Goal: Task Accomplishment & Management: Manage account settings

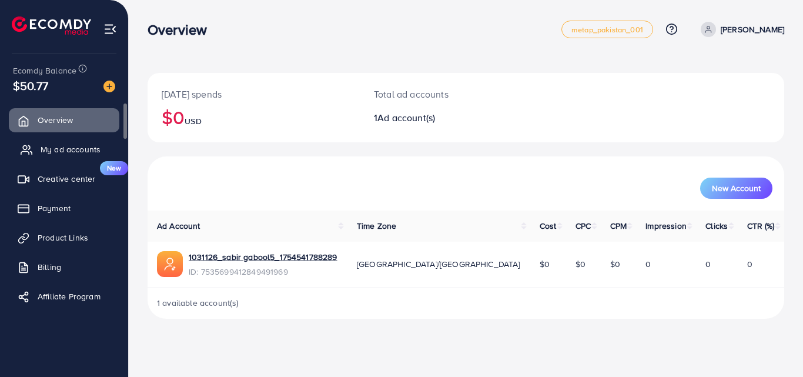
click at [35, 146] on link "My ad accounts" at bounding box center [64, 150] width 110 height 24
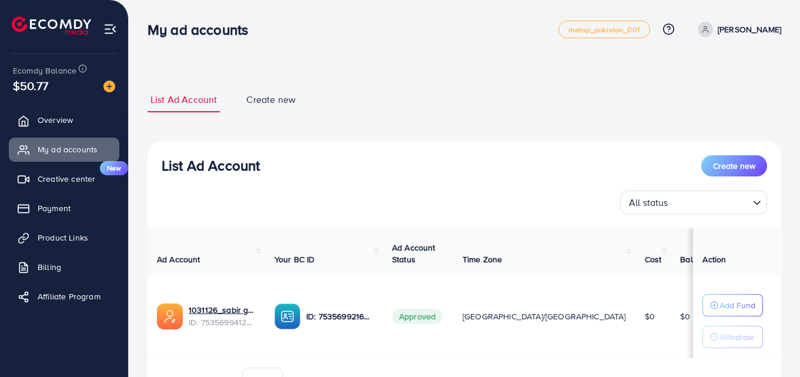
click at [736, 29] on p "[PERSON_NAME]" at bounding box center [749, 29] width 63 height 14
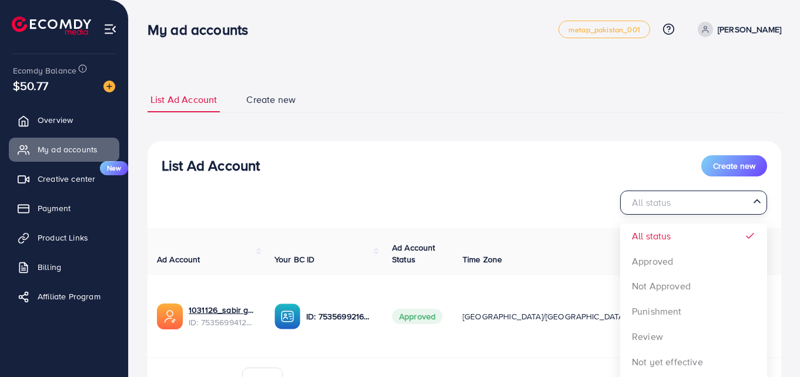
click at [759, 202] on polyline "Search for option" at bounding box center [757, 201] width 6 height 3
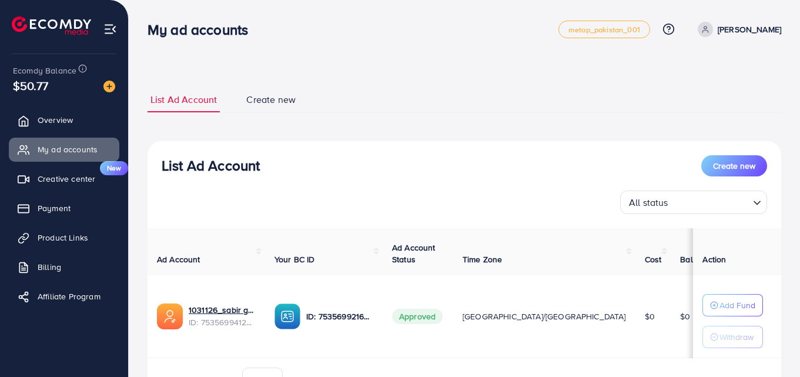
click at [758, 201] on icon "Search for option" at bounding box center [757, 203] width 12 height 12
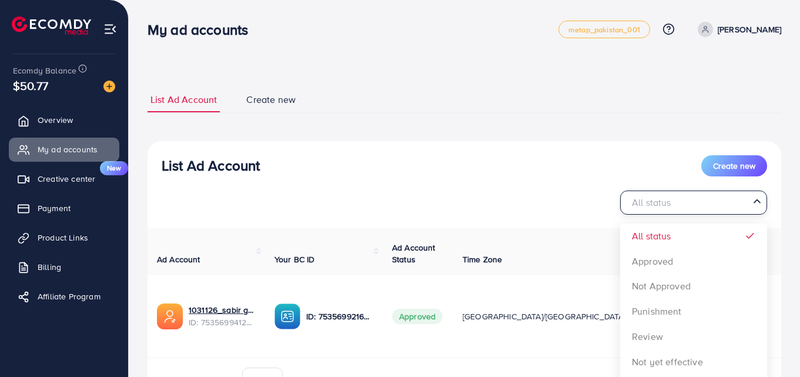
click at [758, 202] on icon "Search for option" at bounding box center [757, 201] width 12 height 12
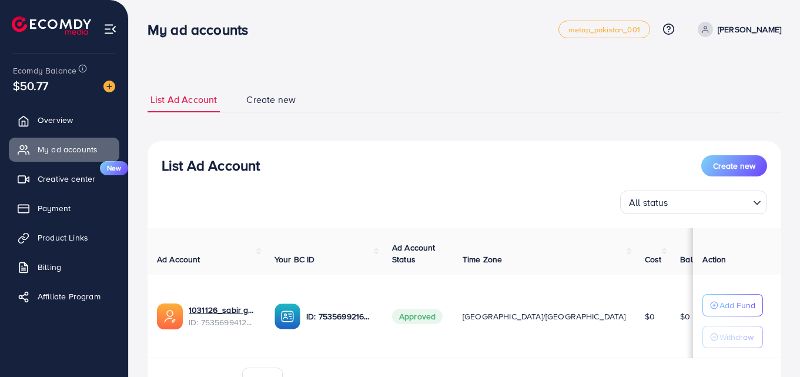
click at [757, 203] on icon "Search for option" at bounding box center [757, 203] width 12 height 12
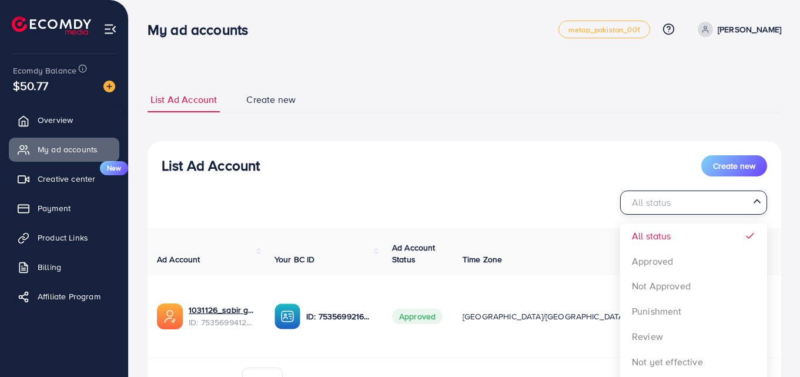
click at [741, 199] on input "Search for option" at bounding box center [686, 202] width 123 height 18
click at [739, 200] on input "Search for option" at bounding box center [686, 202] width 123 height 18
click at [507, 151] on div "List Ad Account Create new All status Loading... All status Approved Not Approv…" at bounding box center [464, 275] width 633 height 269
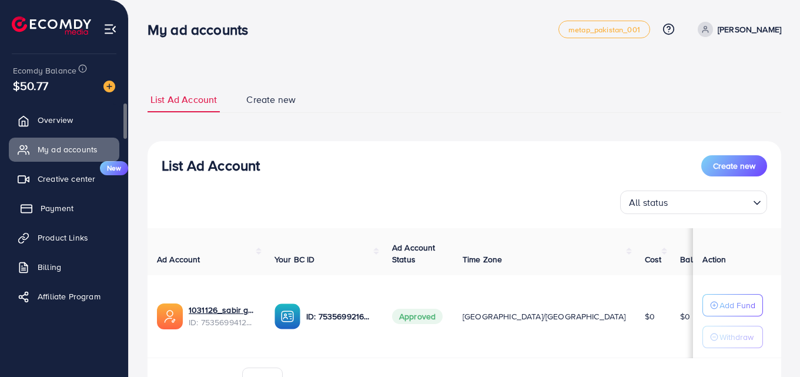
click at [54, 206] on span "Payment" at bounding box center [57, 208] width 33 height 12
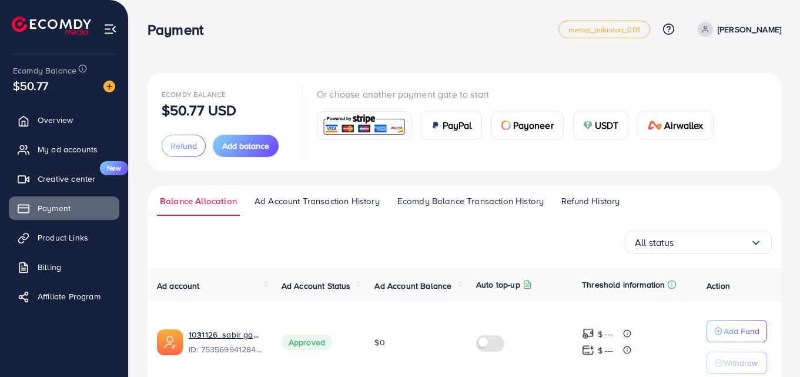
click at [799, 374] on div "Ecomdy Balance $50.77 USD Refund Add balance Or choose another payment gate to …" at bounding box center [464, 216] width 671 height 433
click at [37, 229] on link "Product Links" at bounding box center [64, 238] width 110 height 24
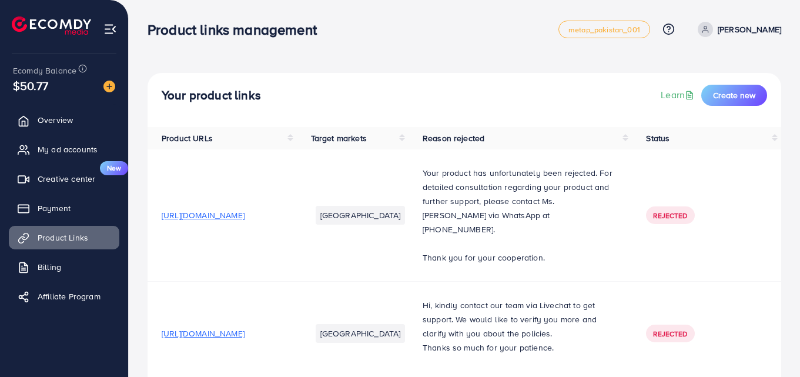
scroll to position [276, 0]
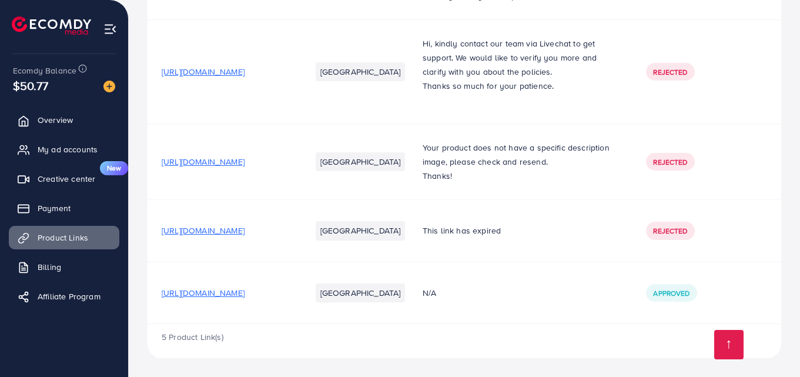
click at [213, 66] on span "[URL][DOMAIN_NAME]" at bounding box center [203, 72] width 83 height 12
click at [244, 167] on span "[URL][DOMAIN_NAME]" at bounding box center [203, 162] width 83 height 12
click at [244, 235] on span "[URL][DOMAIN_NAME]" at bounding box center [203, 230] width 83 height 12
click at [244, 291] on span "[URL][DOMAIN_NAME]" at bounding box center [203, 293] width 83 height 12
click at [53, 262] on span "Billing" at bounding box center [53, 267] width 24 height 12
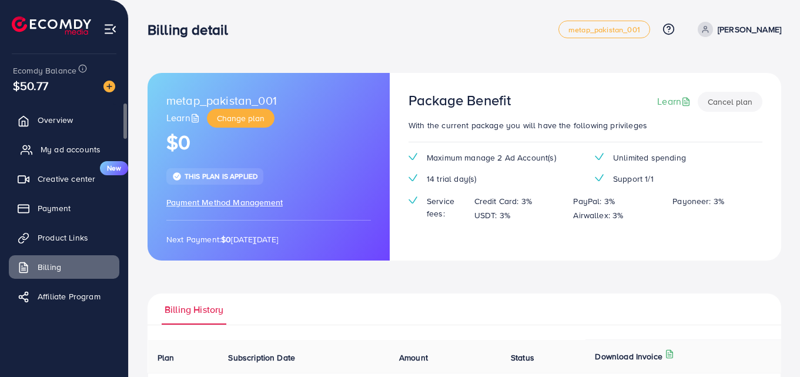
click at [56, 155] on span "My ad accounts" at bounding box center [71, 149] width 60 height 12
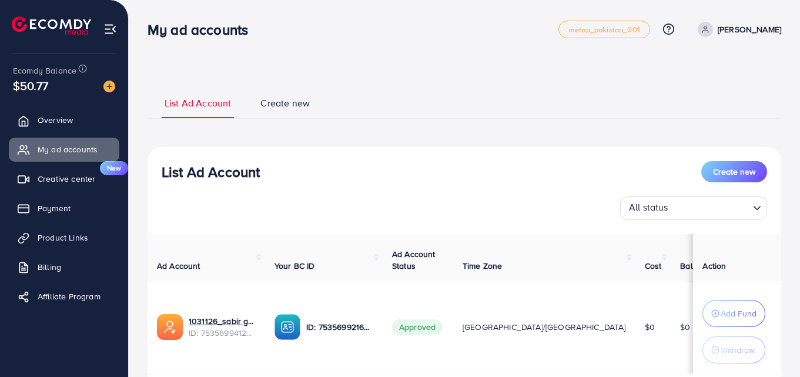
click at [431, 21] on div "My ad accounts" at bounding box center [353, 29] width 411 height 17
click at [188, 321] on div "1031126_sabir gabool5_1754541788289 ID: 7535699412849491969" at bounding box center [206, 327] width 99 height 26
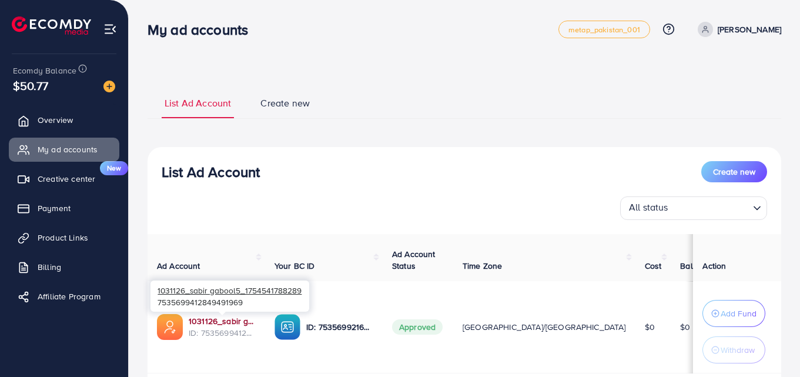
click at [193, 324] on link "1031126_sabir gabool5_1754541788289" at bounding box center [222, 321] width 67 height 12
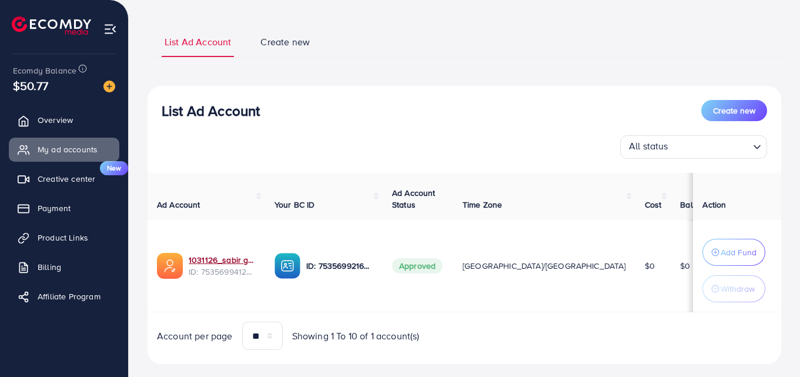
scroll to position [84, 0]
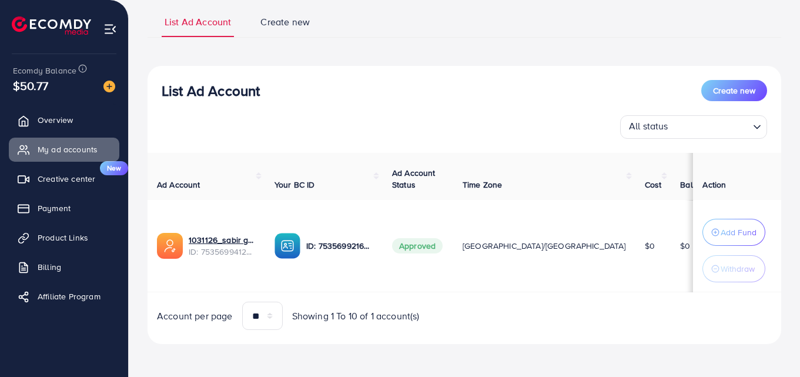
drag, startPoint x: 799, startPoint y: 105, endPoint x: 802, endPoint y: 66, distance: 38.9
click at [800, 68] on html "My ad accounts metap_pakistan_001 Help Center Contact Support Plans and Pricing…" at bounding box center [400, 107] width 800 height 377
click at [609, 48] on div "List Ad Account Create new List Ad Account Create new All status Loading... Ad …" at bounding box center [464, 175] width 633 height 338
click at [385, 130] on div "All status Loading..." at bounding box center [464, 127] width 605 height 24
